Goal: Information Seeking & Learning: Learn about a topic

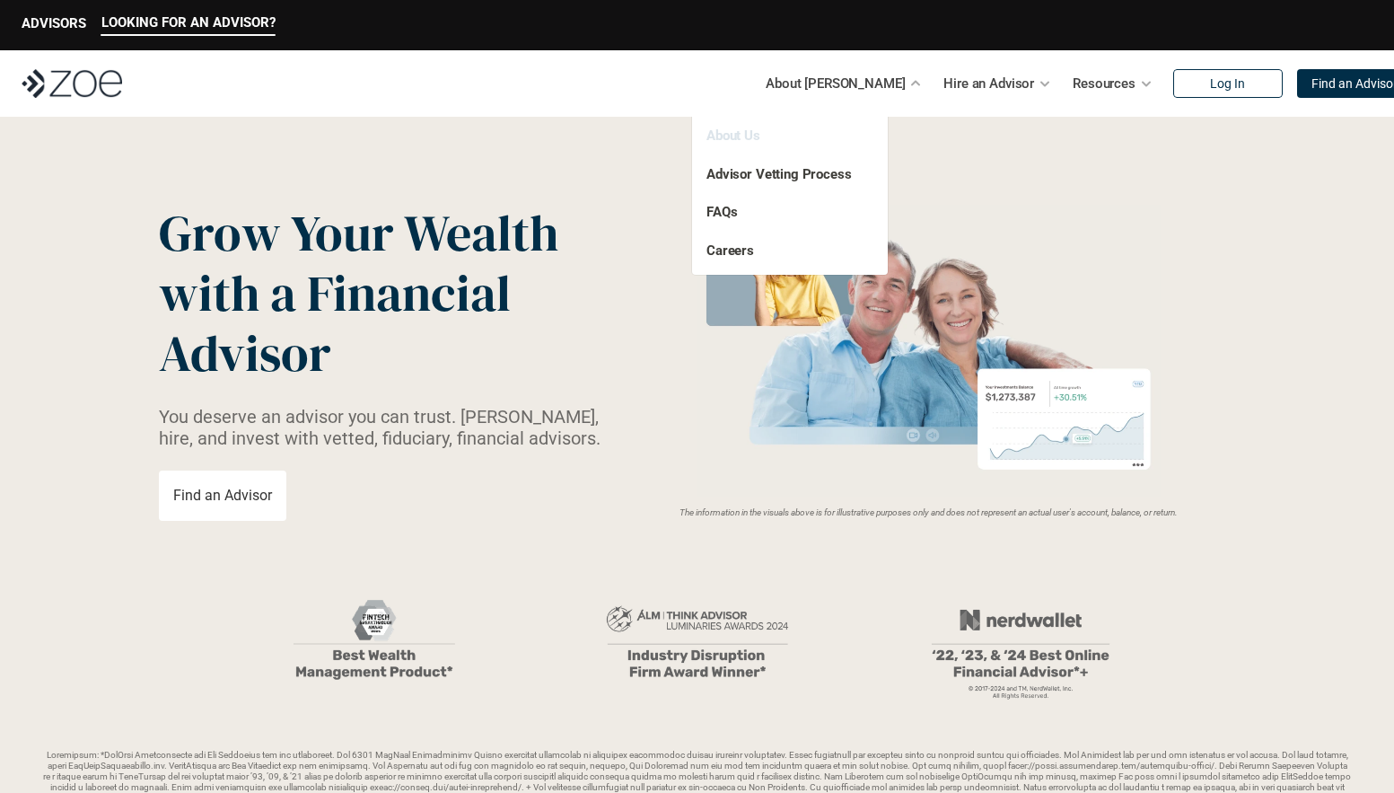
click at [757, 133] on link "About Us" at bounding box center [734, 135] width 54 height 16
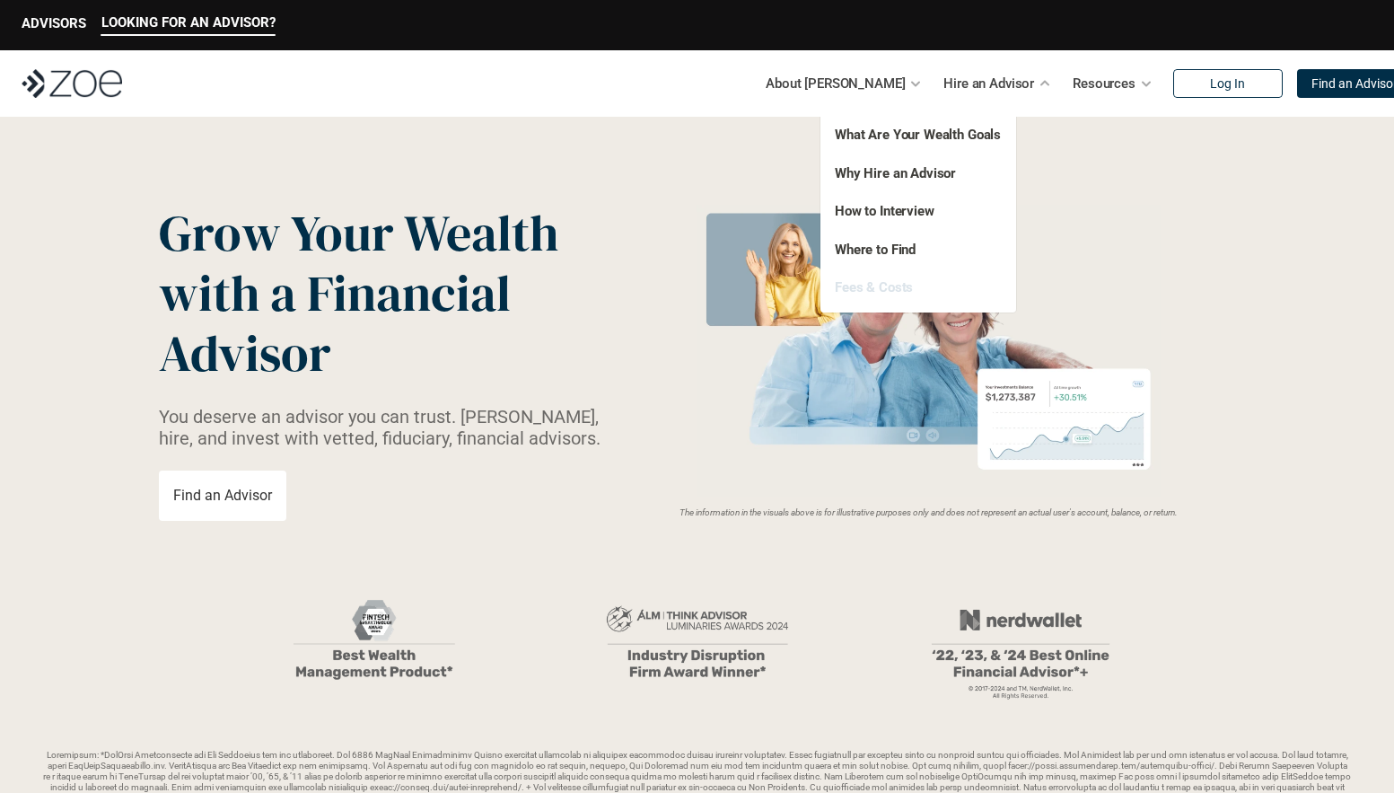
click at [862, 285] on link "Fees & Costs" at bounding box center [874, 287] width 78 height 16
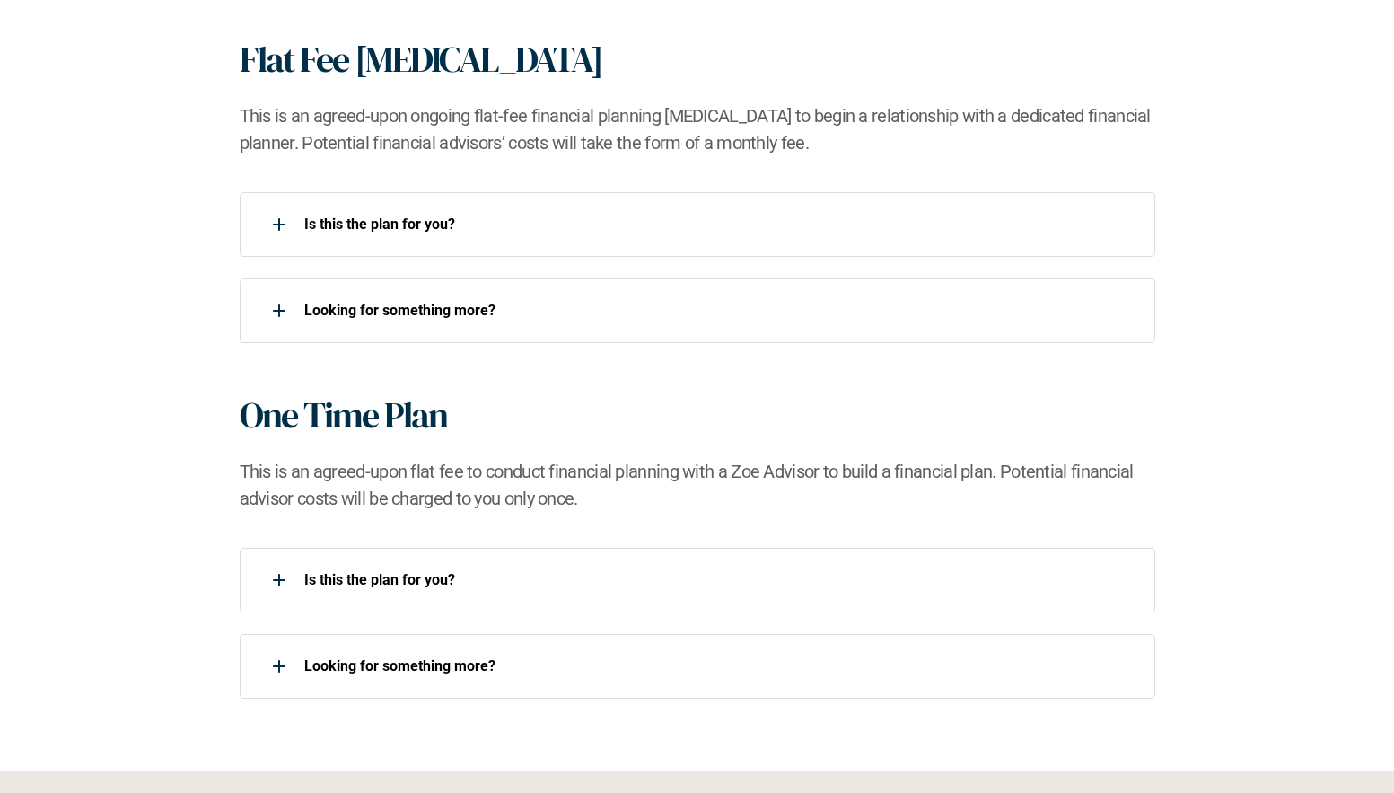
scroll to position [1588, 0]
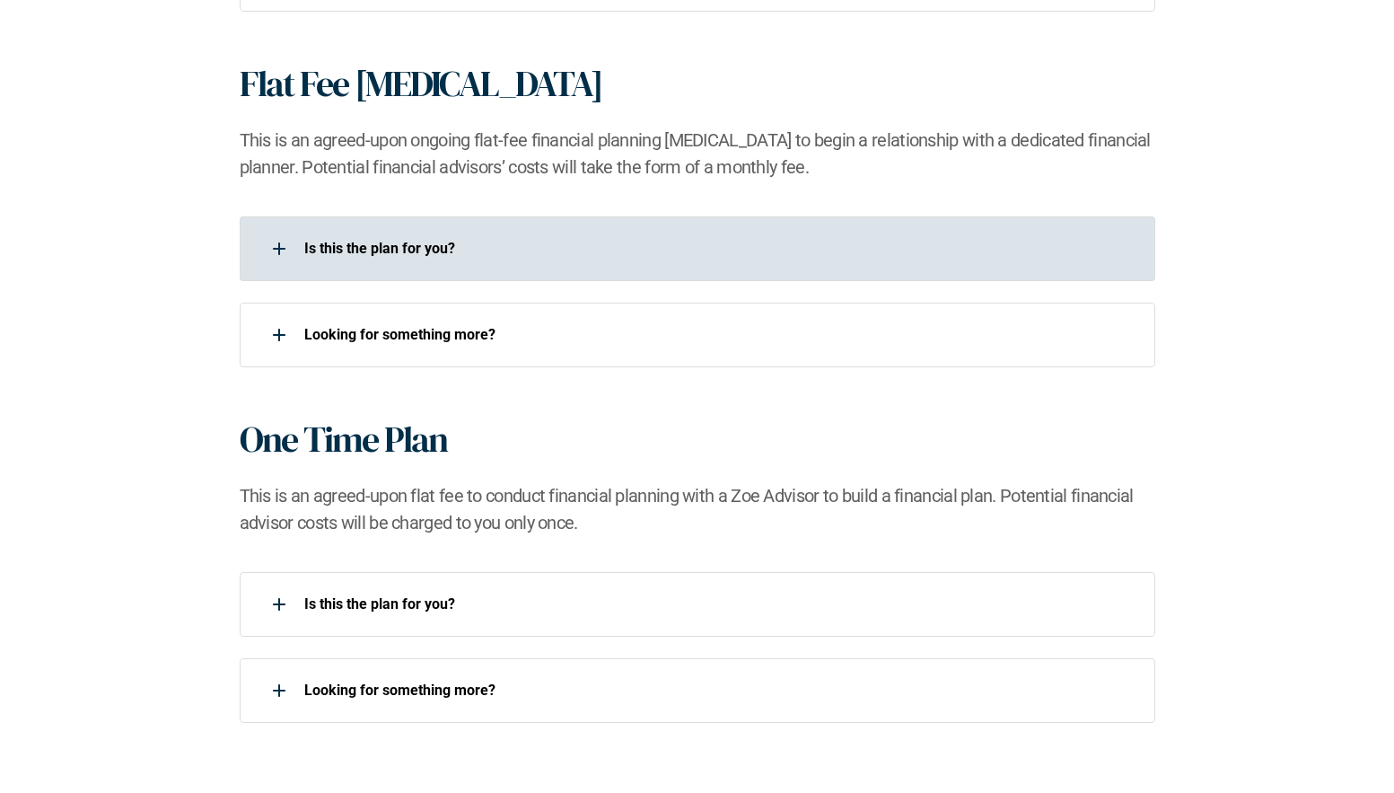
click at [355, 248] on p "Is this the plan for you?​" at bounding box center [718, 248] width 828 height 17
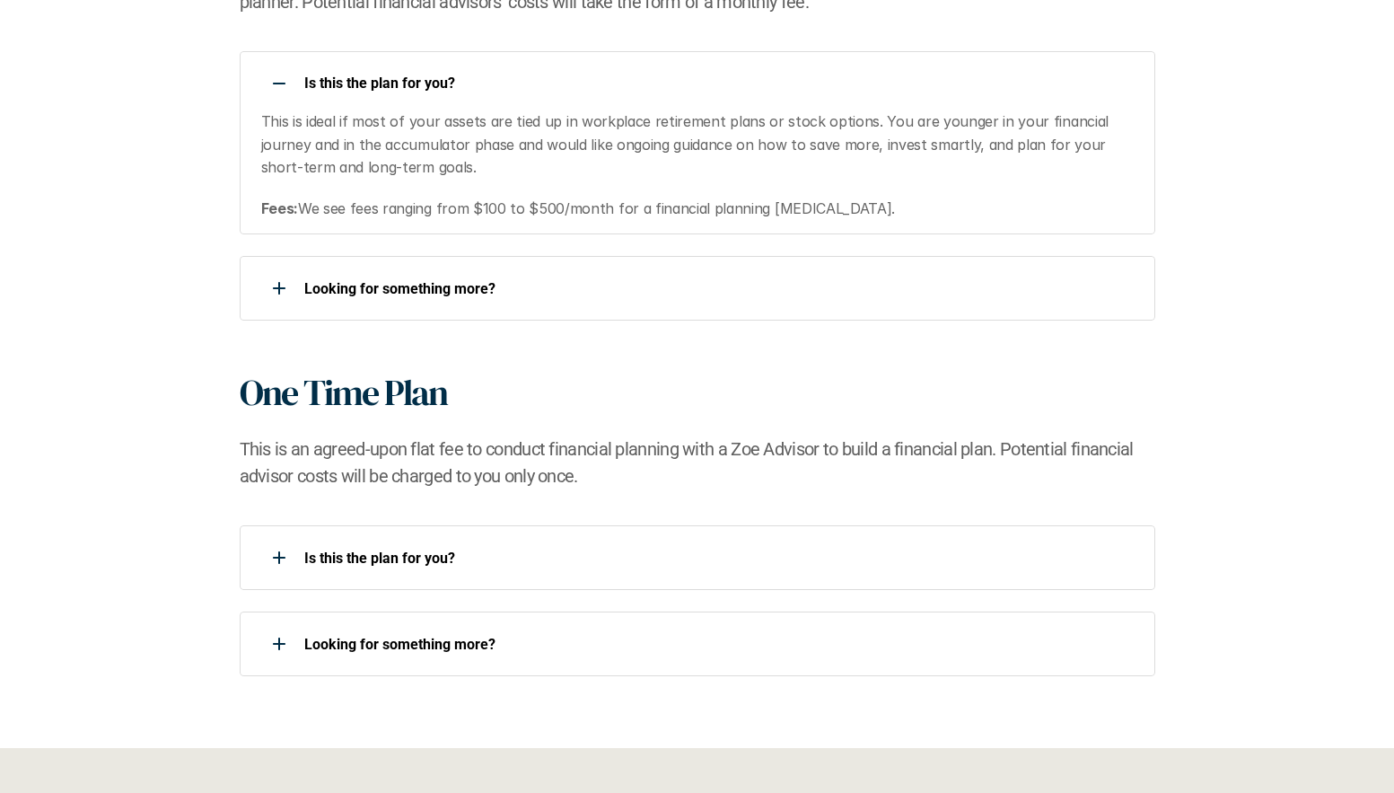
scroll to position [1768, 0]
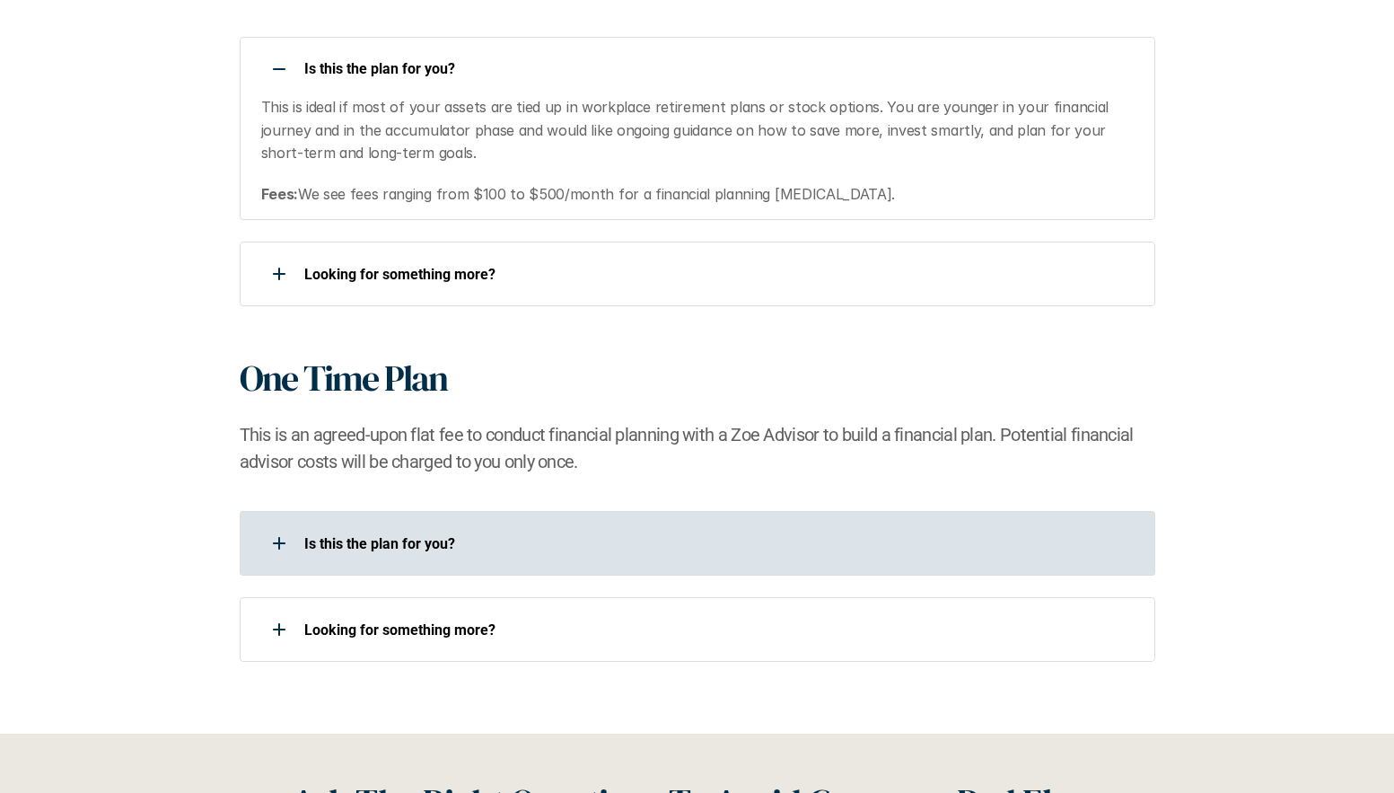
click at [451, 552] on div "Is this the plan for you?​" at bounding box center [686, 543] width 892 height 36
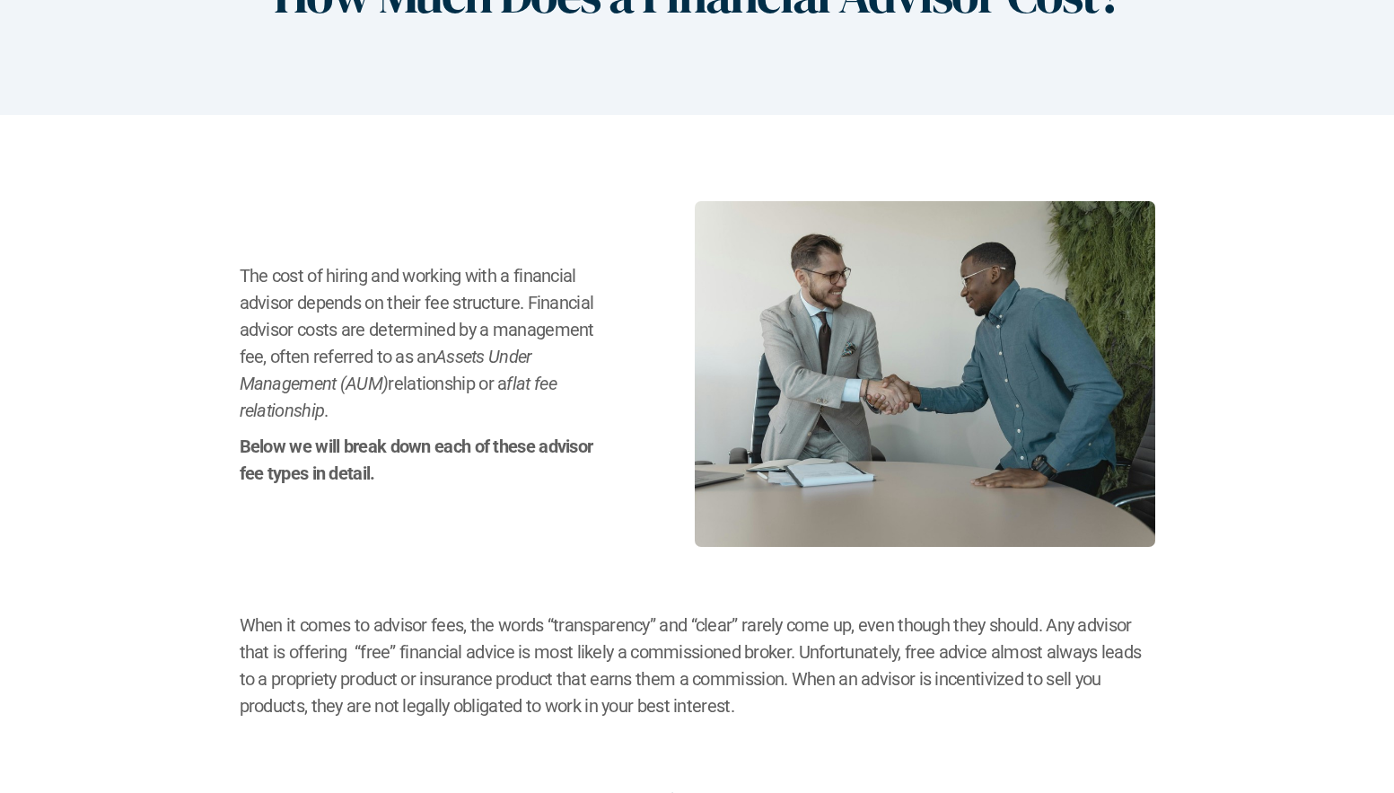
scroll to position [0, 0]
